Goal: Task Accomplishment & Management: Use online tool/utility

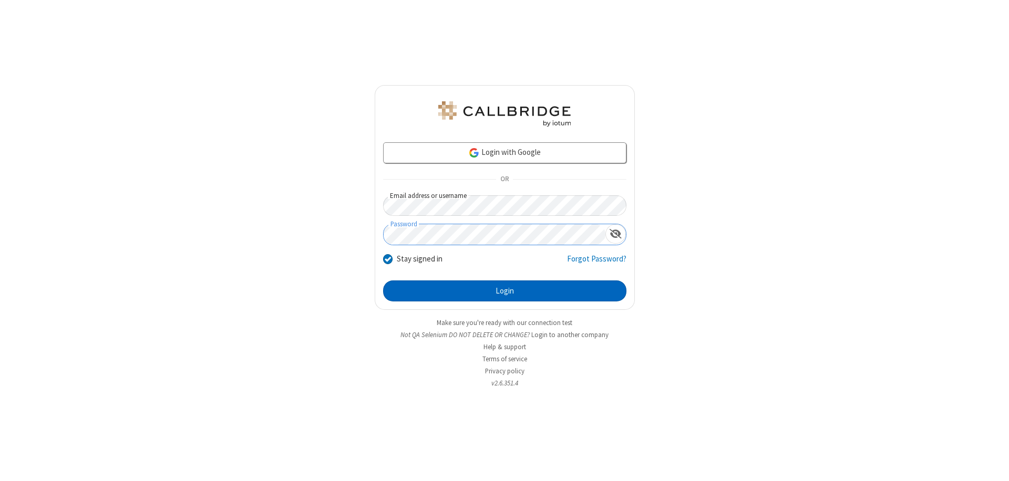
click at [504, 291] on button "Login" at bounding box center [504, 291] width 243 height 21
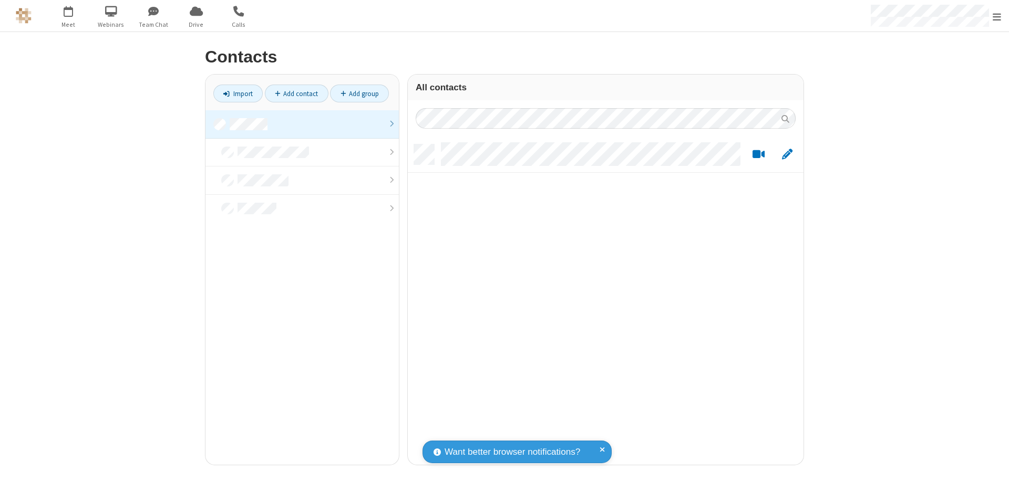
click at [302, 124] on link at bounding box center [301, 124] width 193 height 28
click at [296, 94] on link "Add contact" at bounding box center [297, 94] width 64 height 18
